Goal: Register for event/course

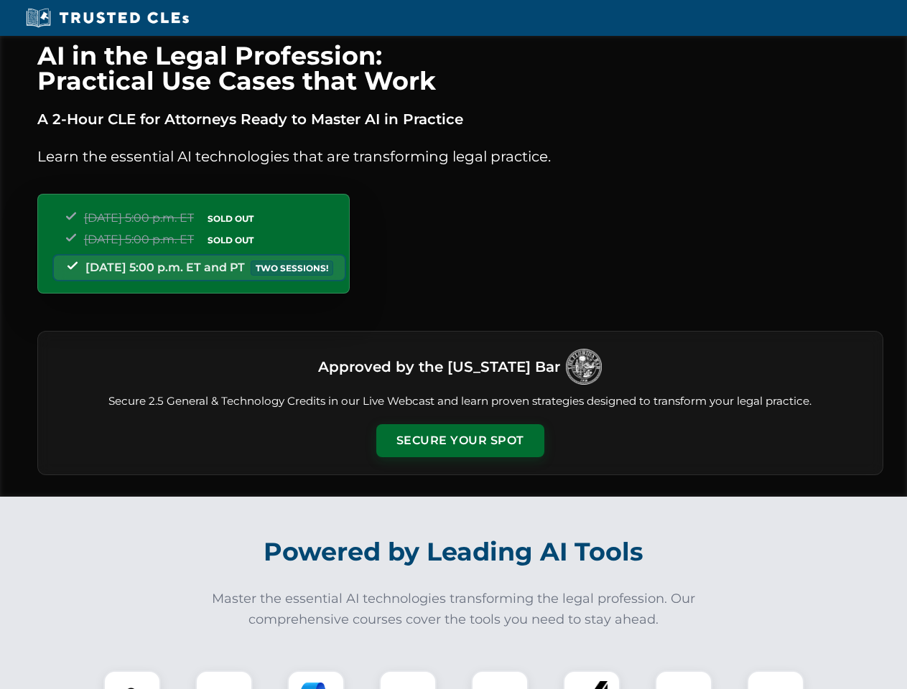
click at [459, 441] on button "Secure Your Spot" at bounding box center [460, 440] width 168 height 33
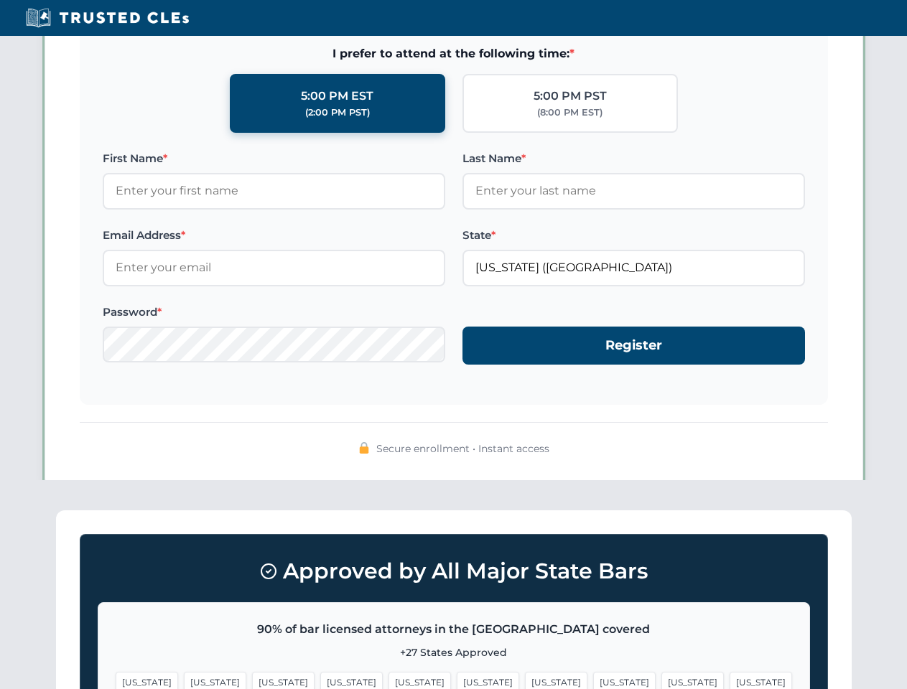
click at [457, 680] on span "[US_STATE]" at bounding box center [488, 682] width 62 height 21
click at [525, 680] on span "[US_STATE]" at bounding box center [556, 682] width 62 height 21
click at [661, 680] on span "[US_STATE]" at bounding box center [692, 682] width 62 height 21
